Goal: Task Accomplishment & Management: Complete application form

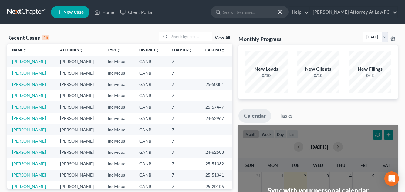
click at [36, 73] on link "[PERSON_NAME]" at bounding box center [29, 72] width 34 height 5
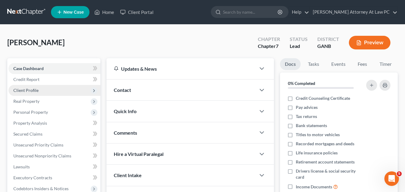
click at [40, 92] on span "Client Profile" at bounding box center [55, 90] width 92 height 11
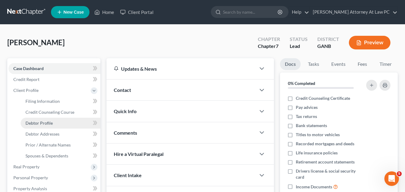
click at [40, 121] on span "Debtor Profile" at bounding box center [39, 123] width 27 height 5
select select "1"
select select "3"
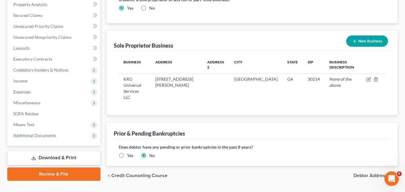
scroll to position [196, 0]
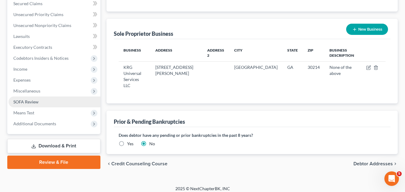
click at [25, 103] on span "SOFA Review" at bounding box center [25, 101] width 25 height 5
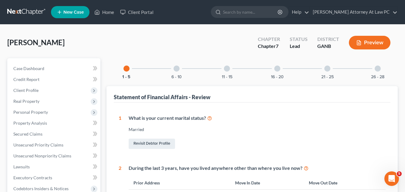
click at [376, 68] on div at bounding box center [378, 69] width 6 height 6
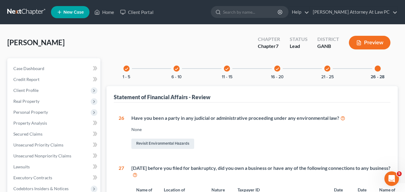
select select "1"
select select "3"
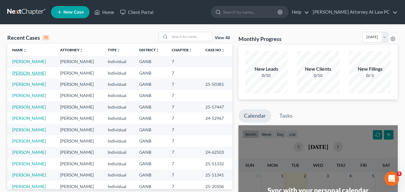
click at [32, 74] on link "[PERSON_NAME]" at bounding box center [29, 72] width 34 height 5
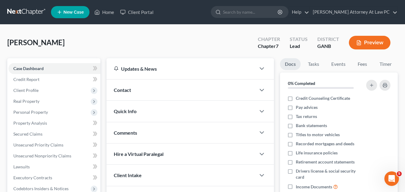
scroll to position [139, 0]
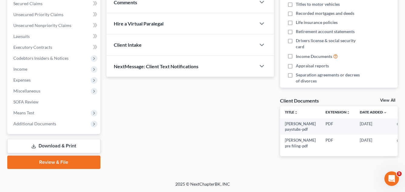
click at [57, 156] on link "Review & File" at bounding box center [53, 162] width 93 height 13
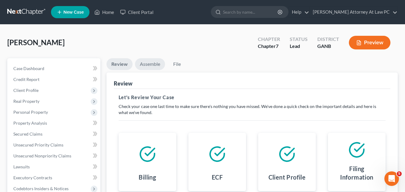
click at [149, 61] on link "Assemble" at bounding box center [150, 64] width 30 height 12
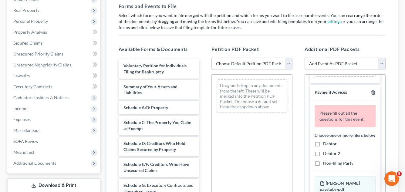
scroll to position [91, 0]
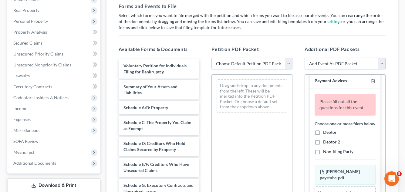
click at [323, 135] on label "Debtor" at bounding box center [330, 132] width 14 height 6
click at [326, 133] on input "Debtor" at bounding box center [328, 131] width 4 height 4
checkbox input "true"
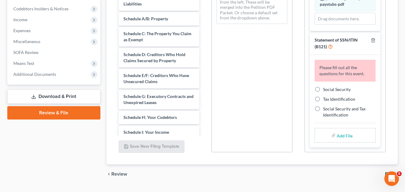
scroll to position [182, 0]
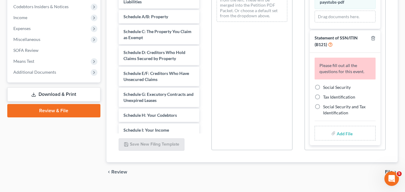
click at [323, 88] on label "Social Security" at bounding box center [337, 87] width 28 height 6
click at [326, 88] on input "Social Security" at bounding box center [328, 86] width 4 height 4
radio input "true"
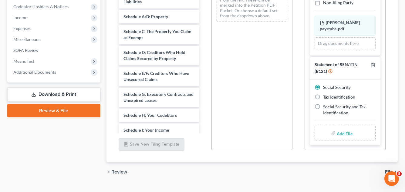
scroll to position [129, 0]
click at [337, 132] on input "file" at bounding box center [344, 133] width 15 height 11
type input "C:\fakepath\[PERSON_NAME] social security form.pdf"
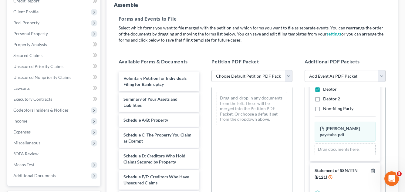
scroll to position [91, 0]
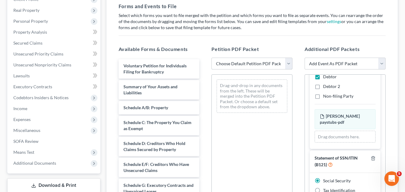
click at [288, 66] on select "Choose Default Petition PDF Packet Complete Bankruptcy Petition (all forms and …" at bounding box center [252, 64] width 81 height 12
select select "0"
click at [212, 58] on select "Choose Default Petition PDF Packet Complete Bankruptcy Petition (all forms and …" at bounding box center [252, 64] width 81 height 12
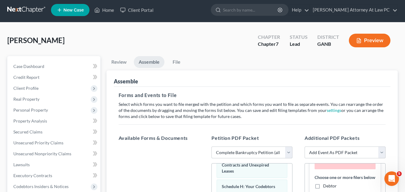
scroll to position [0, 0]
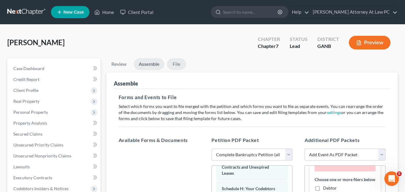
click at [175, 64] on link "File" at bounding box center [176, 64] width 19 height 12
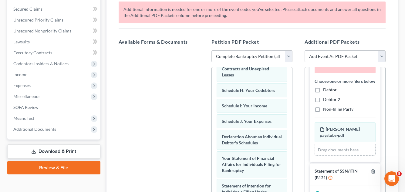
scroll to position [121, 0]
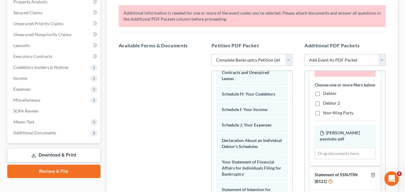
click at [323, 97] on label "Debtor" at bounding box center [330, 93] width 14 height 6
click at [326, 94] on input "Debtor" at bounding box center [328, 92] width 4 height 4
checkbox input "true"
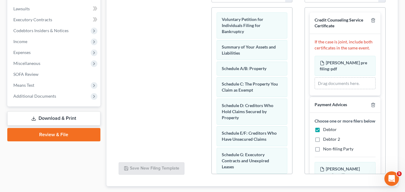
scroll to position [0, 0]
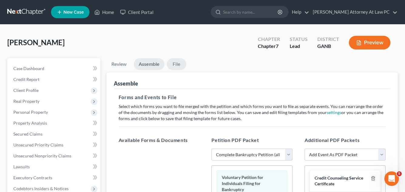
click at [179, 67] on link "File" at bounding box center [176, 64] width 19 height 12
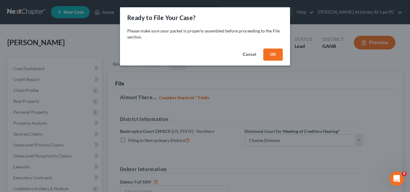
click at [274, 56] on button "OK" at bounding box center [272, 55] width 19 height 12
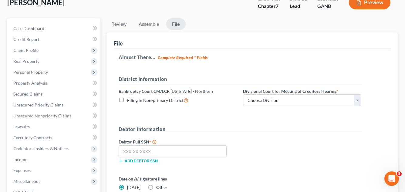
scroll to position [61, 0]
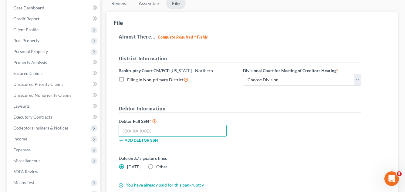
click at [127, 130] on input "text" at bounding box center [173, 131] width 108 height 12
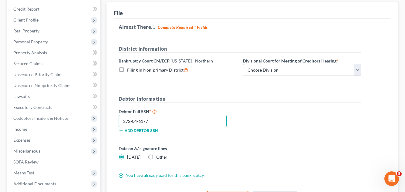
scroll to position [0, 0]
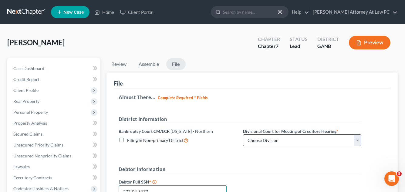
type input "272-04-6177"
click at [347, 141] on select "Choose Division [GEOGRAPHIC_DATA] [GEOGRAPHIC_DATA] [GEOGRAPHIC_DATA] [GEOGRAPH…" at bounding box center [302, 140] width 118 height 12
select select "0"
click at [243, 134] on select "Choose Division [GEOGRAPHIC_DATA] [GEOGRAPHIC_DATA] [GEOGRAPHIC_DATA] [GEOGRAPH…" at bounding box center [302, 140] width 118 height 12
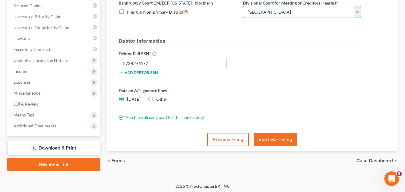
scroll to position [131, 0]
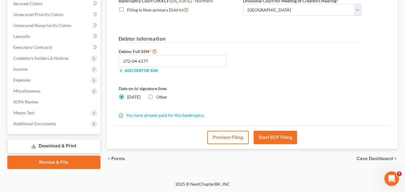
click at [272, 139] on button "Start ECF Filing" at bounding box center [275, 137] width 43 height 13
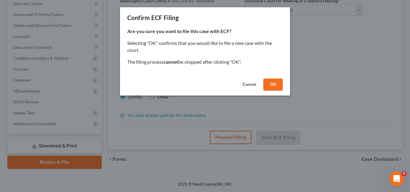
click at [271, 84] on button "OK" at bounding box center [272, 85] width 19 height 12
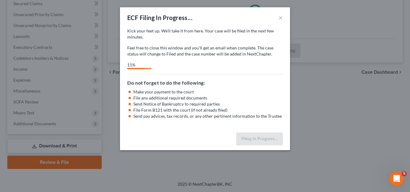
select select "0"
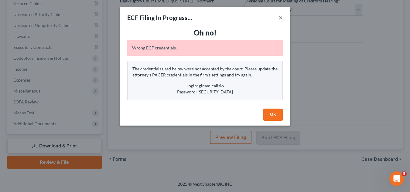
click at [280, 18] on button "×" at bounding box center [280, 17] width 4 height 7
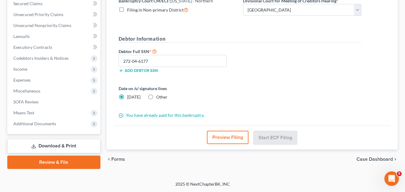
scroll to position [0, 0]
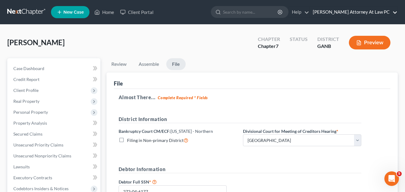
click at [330, 12] on link "[PERSON_NAME] Attorney At Law PC" at bounding box center [354, 12] width 88 height 11
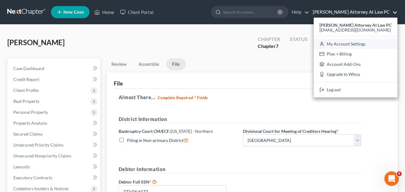
click at [336, 46] on link "My Account Settings" at bounding box center [356, 44] width 84 height 10
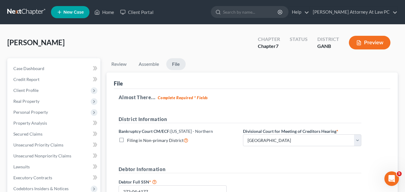
select select "19"
select select "24"
select select "10"
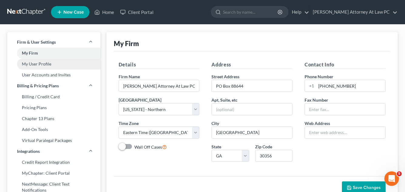
click at [51, 65] on link "My User Profile" at bounding box center [53, 64] width 93 height 11
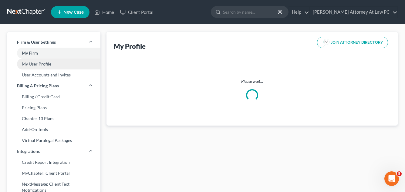
select select "10"
select select "19"
select select "attorney"
select select "0"
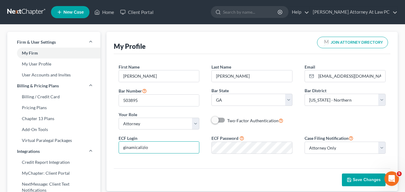
drag, startPoint x: 150, startPoint y: 148, endPoint x: 114, endPoint y: 149, distance: 35.8
click at [115, 150] on div "ECF Login ginamicalizio" at bounding box center [159, 144] width 93 height 19
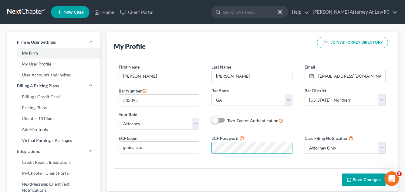
click at [114, 149] on div "ECF Login gmicalizio" at bounding box center [159, 144] width 93 height 19
click at [141, 147] on input "gmicalizio" at bounding box center [159, 148] width 80 height 12
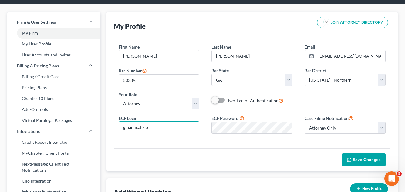
scroll to position [30, 0]
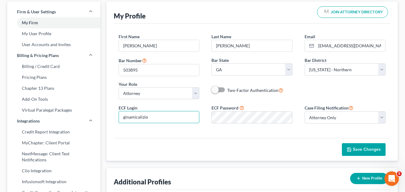
type input "ginamicalizio"
click at [355, 147] on button "Save Changes" at bounding box center [364, 149] width 44 height 13
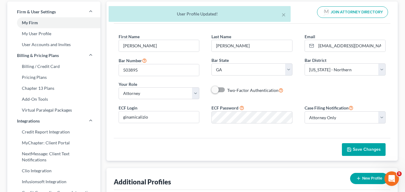
select select "19"
select select "24"
select select "10"
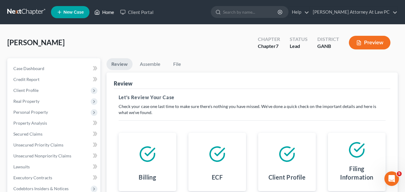
click at [109, 9] on link "Home" at bounding box center [104, 12] width 26 height 11
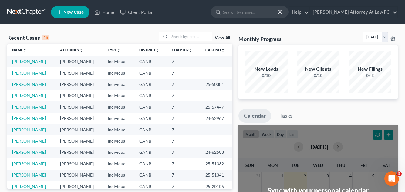
click at [29, 70] on link "[PERSON_NAME]" at bounding box center [29, 72] width 34 height 5
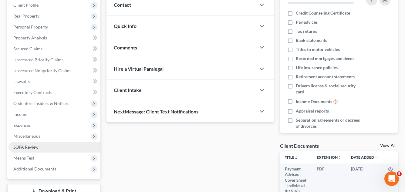
scroll to position [88, 0]
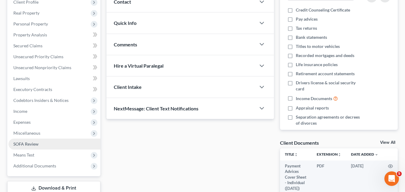
click at [20, 143] on span "SOFA Review" at bounding box center [25, 143] width 25 height 5
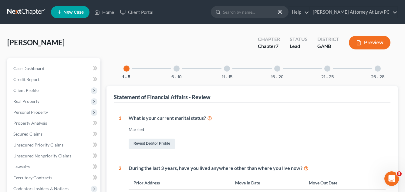
click at [377, 68] on div at bounding box center [378, 69] width 6 height 6
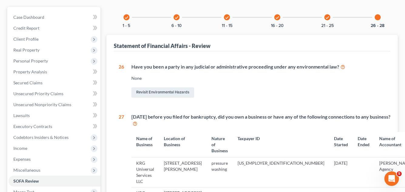
scroll to position [121, 0]
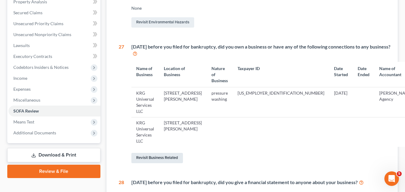
click at [148, 153] on link "Revisit Business Related" at bounding box center [157, 158] width 52 height 10
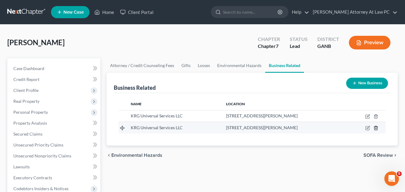
click at [376, 128] on line "button" at bounding box center [376, 128] width 0 height 1
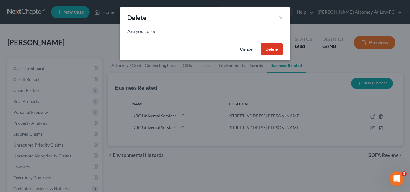
click at [277, 47] on button "Delete" at bounding box center [271, 49] width 22 height 12
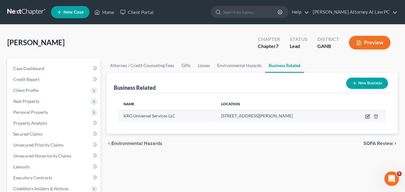
click at [368, 116] on icon "button" at bounding box center [368, 115] width 3 height 3
select select "member"
select select "10"
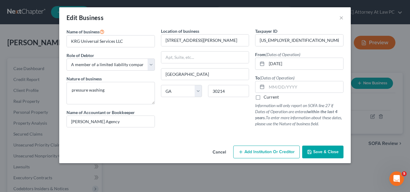
click at [264, 98] on label "Current" at bounding box center [271, 97] width 15 height 6
click at [266, 98] on input "Current" at bounding box center [268, 96] width 4 height 4
checkbox input "true"
click at [323, 153] on span "Save & Close" at bounding box center [326, 151] width 26 height 5
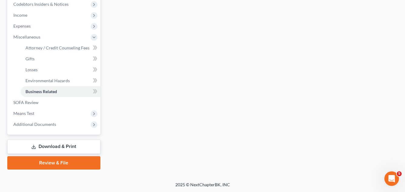
scroll to position [185, 0]
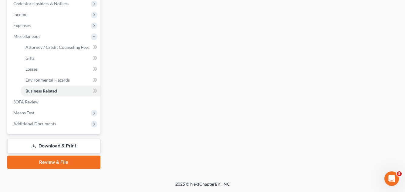
click at [56, 165] on link "Review & File" at bounding box center [53, 162] width 93 height 13
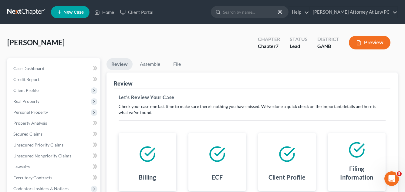
click at [374, 43] on button "Preview" at bounding box center [370, 43] width 42 height 14
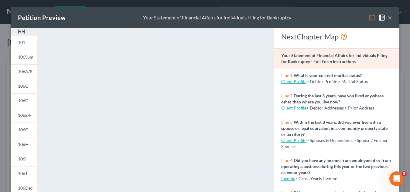
scroll to position [150, 0]
